Goal: Navigation & Orientation: Find specific page/section

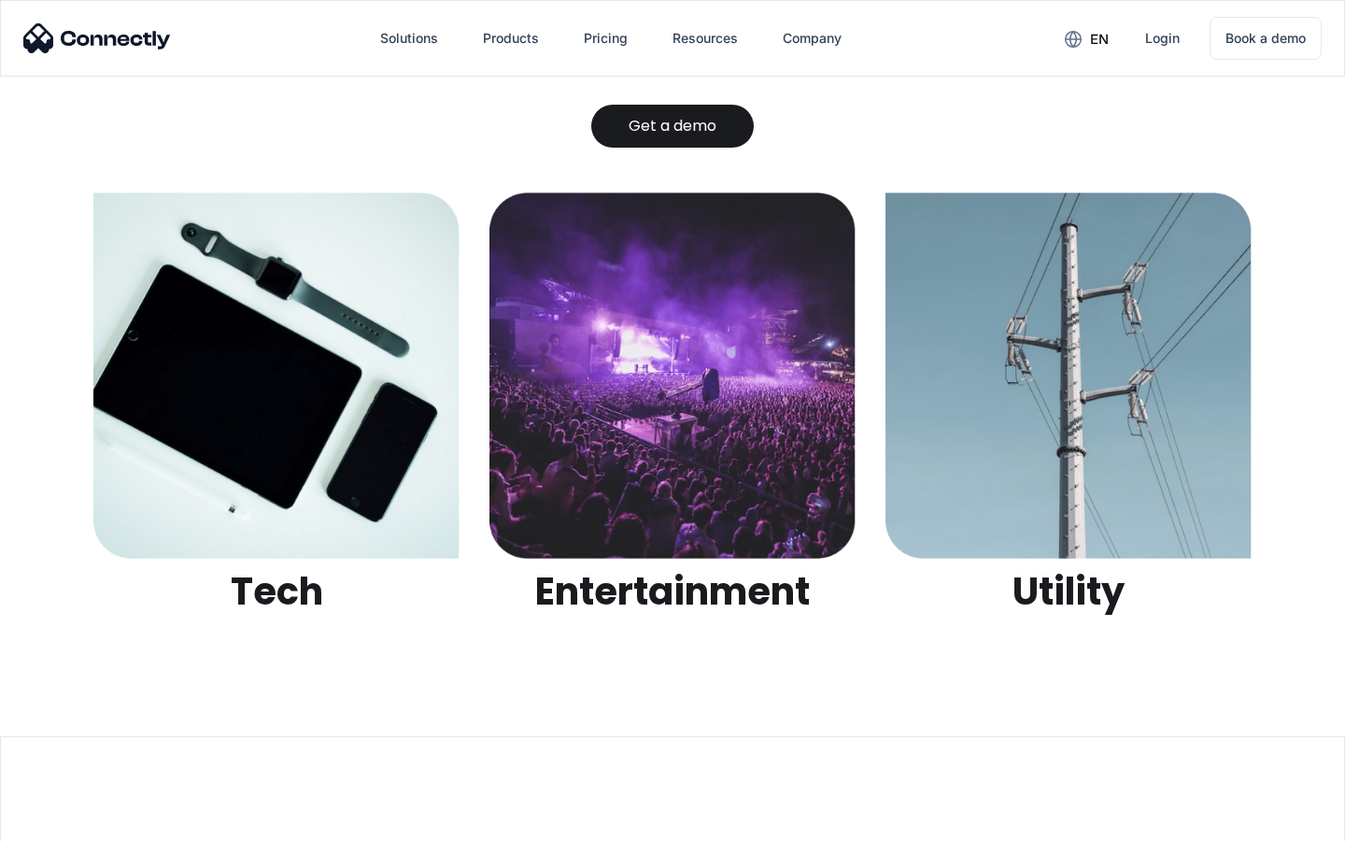
scroll to position [5893, 0]
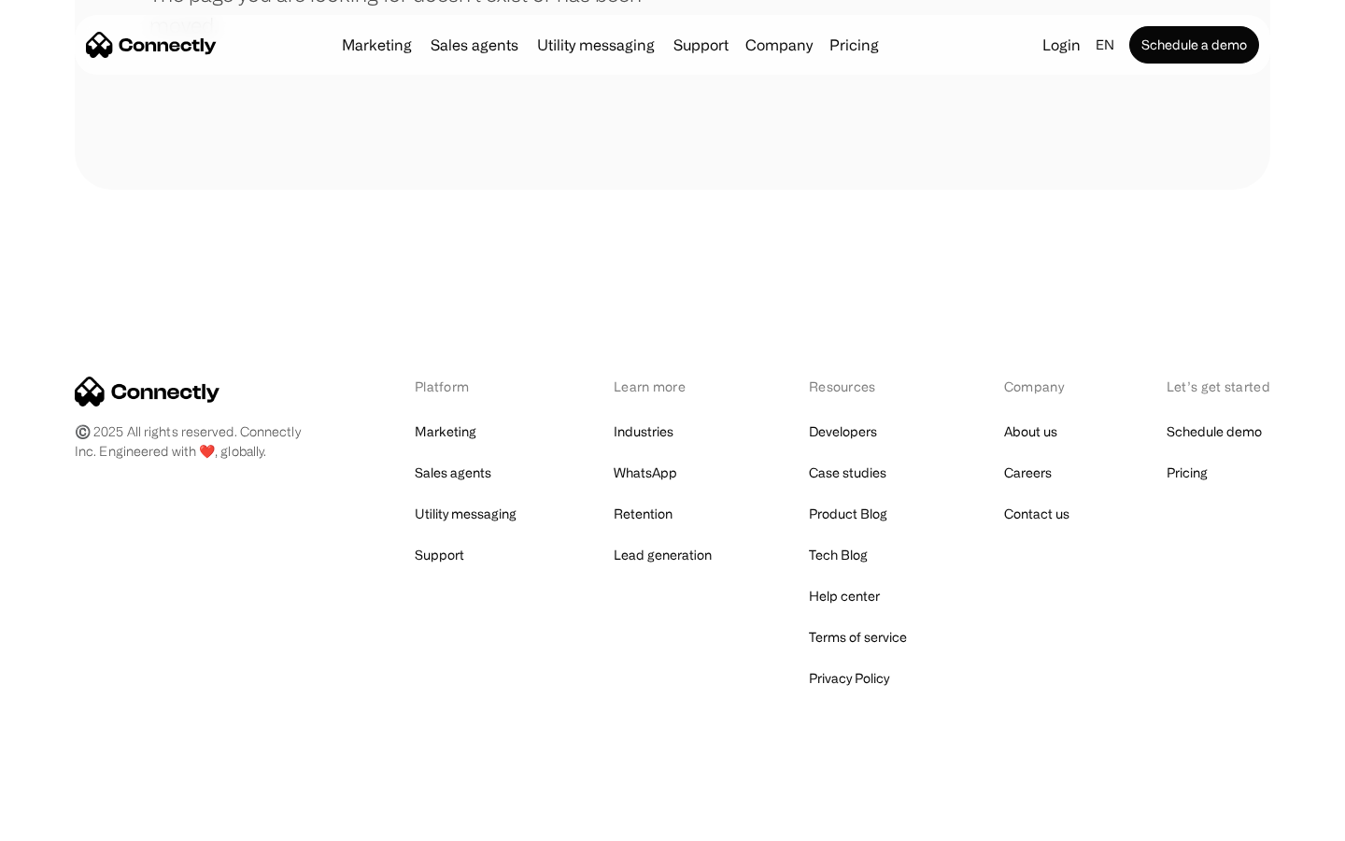
scroll to position [341, 0]
